Goal: Complete application form: Complete application form

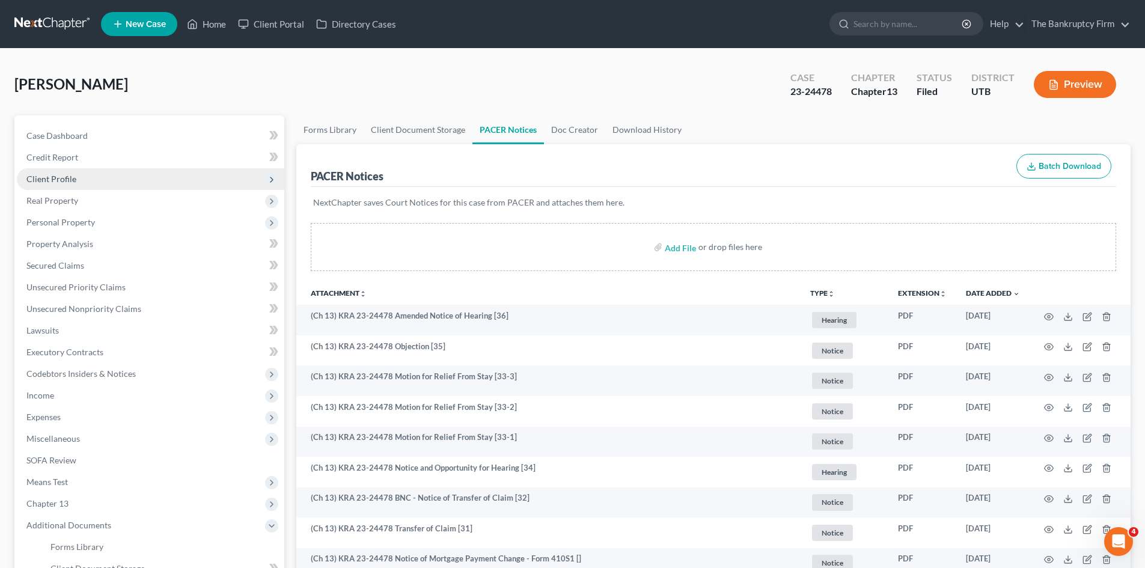
click at [63, 176] on span "Client Profile" at bounding box center [51, 179] width 50 height 10
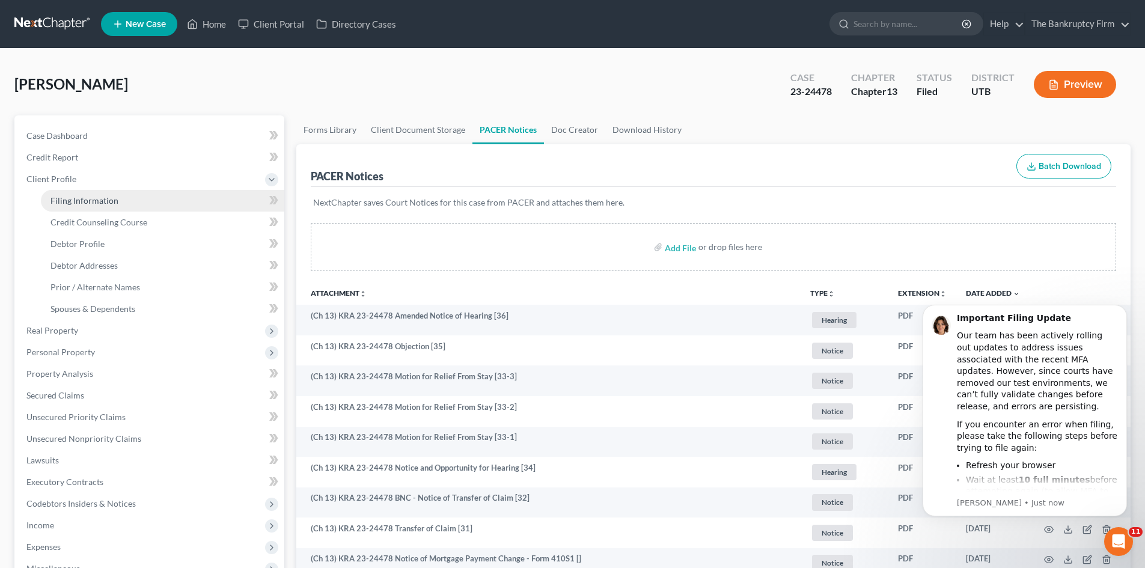
click at [68, 198] on span "Filing Information" at bounding box center [84, 200] width 68 height 10
select select "1"
select select "0"
select select "3"
select select "46"
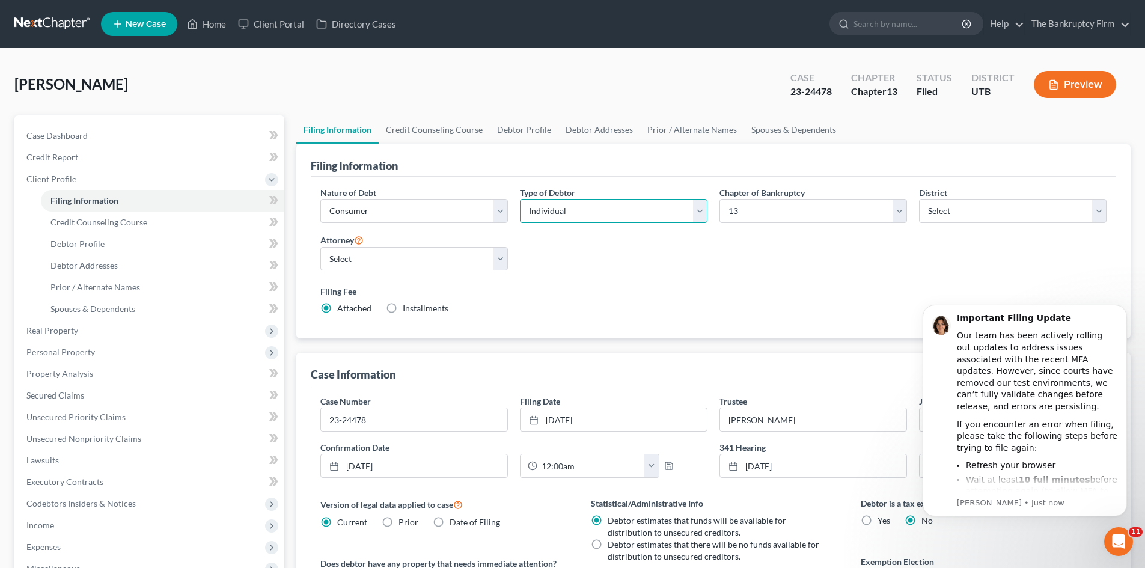
click at [699, 212] on select "Select Individual Joint" at bounding box center [614, 211] width 188 height 24
